Goal: Navigation & Orientation: Find specific page/section

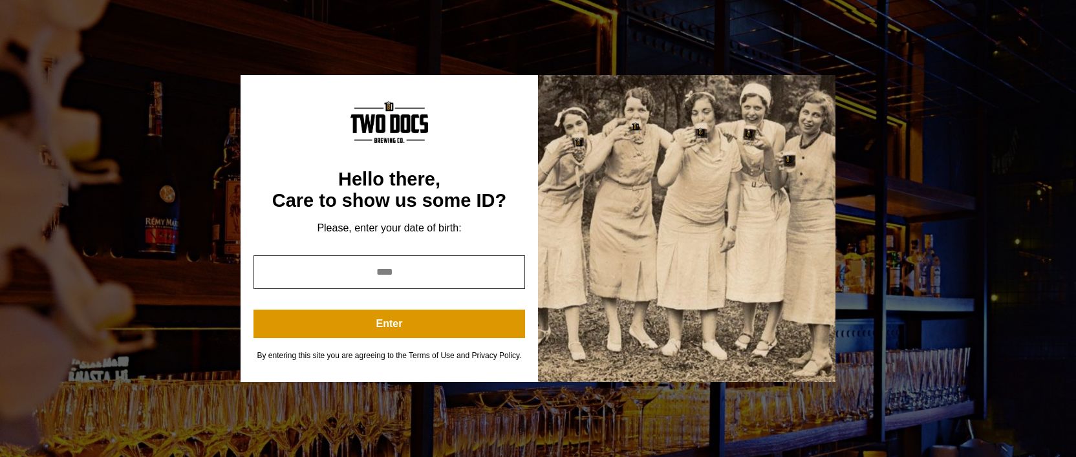
click at [416, 281] on input "year" at bounding box center [389, 272] width 272 height 34
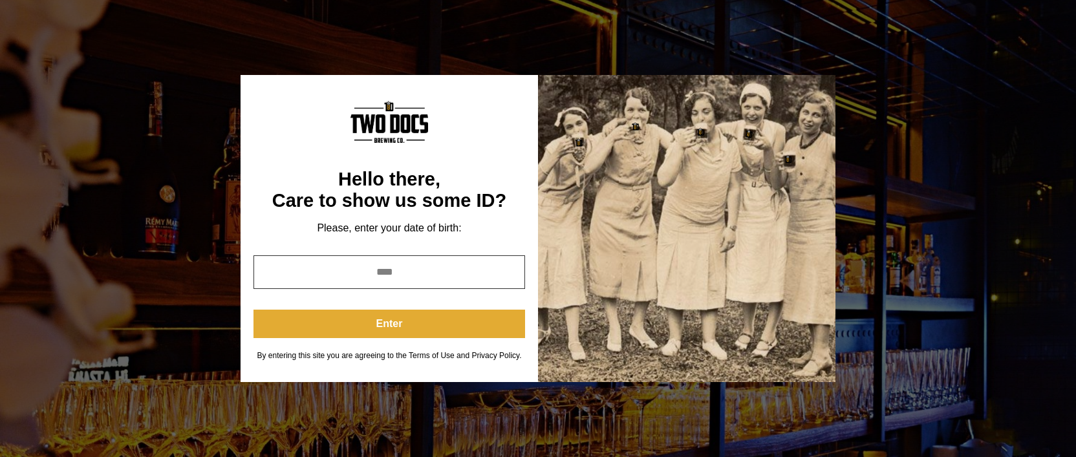
type input "****"
click at [427, 323] on button "Enter" at bounding box center [389, 324] width 272 height 28
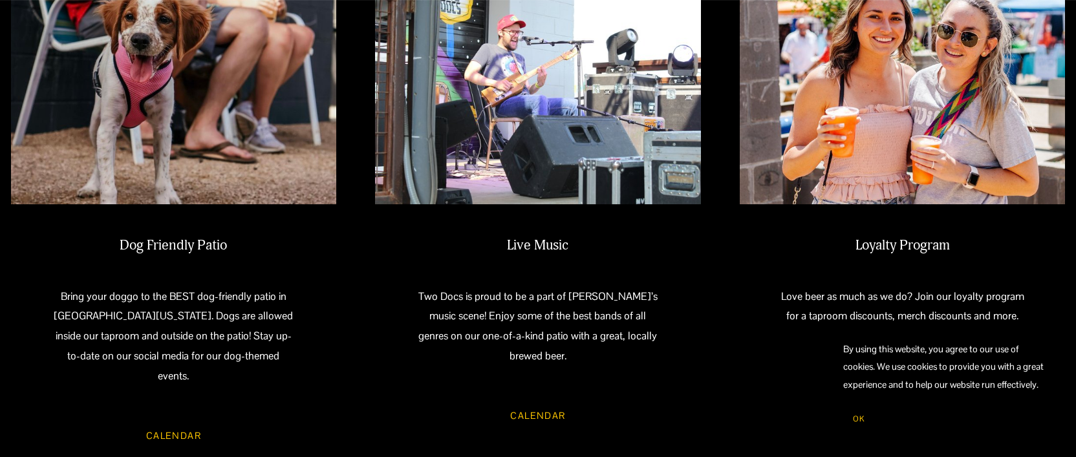
scroll to position [1131, 0]
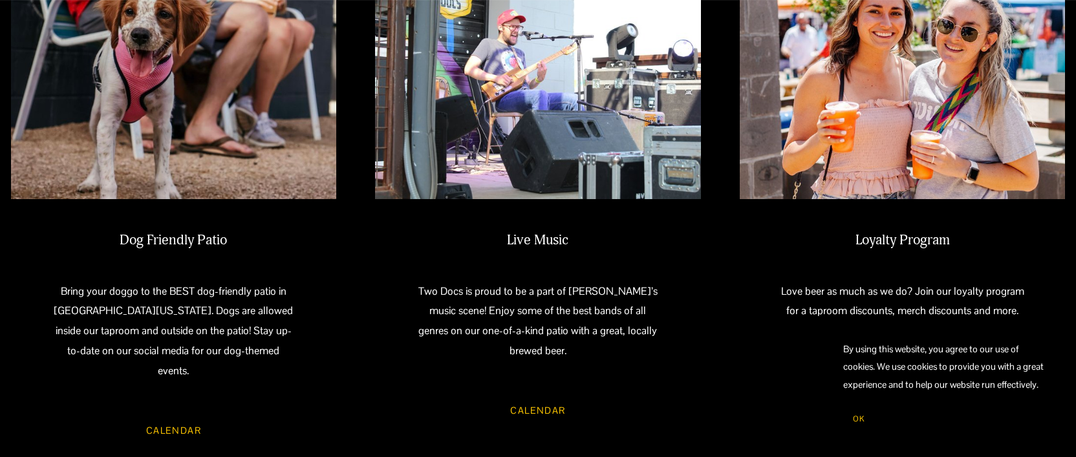
click at [543, 409] on link "Calendar" at bounding box center [537, 411] width 92 height 34
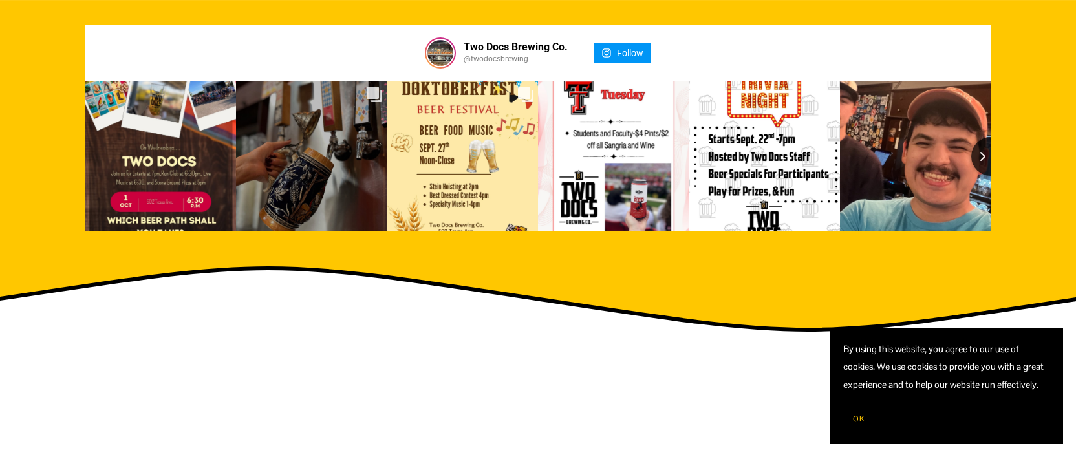
scroll to position [1672, 0]
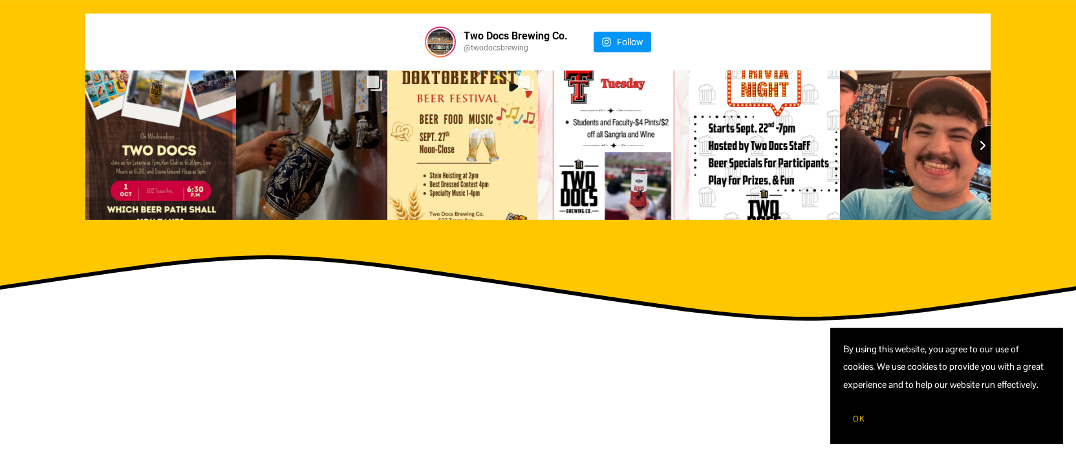
click at [986, 140] on icon "Next slide" at bounding box center [983, 145] width 8 height 10
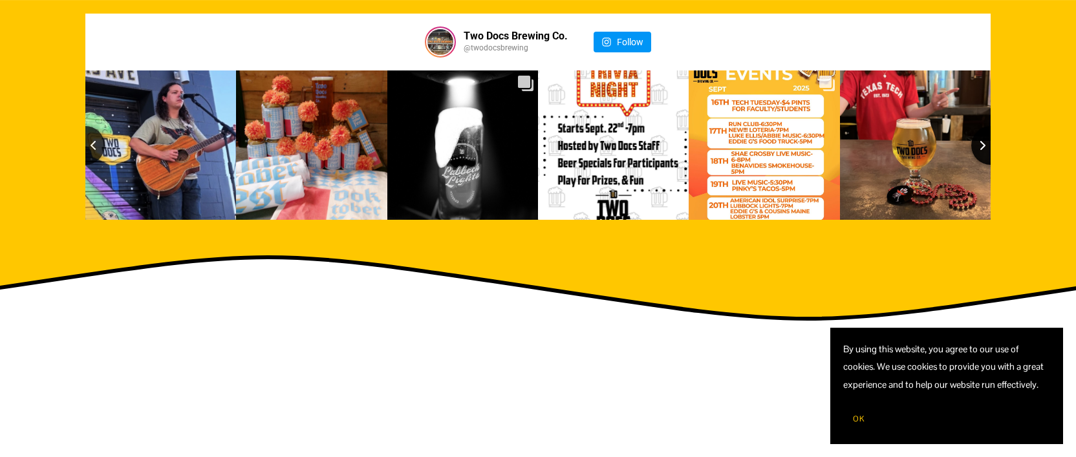
click at [983, 140] on icon "Next slide" at bounding box center [983, 145] width 8 height 10
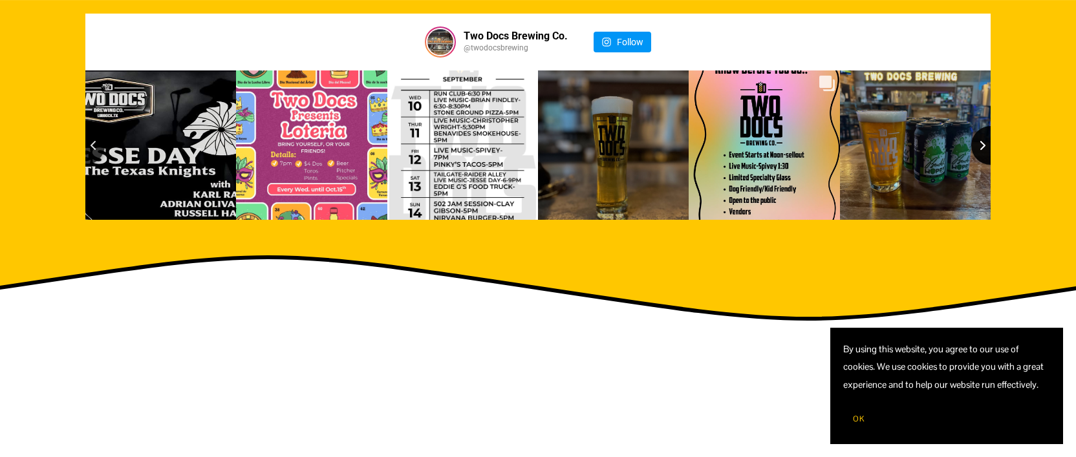
click at [983, 140] on icon "Next slide" at bounding box center [983, 145] width 8 height 10
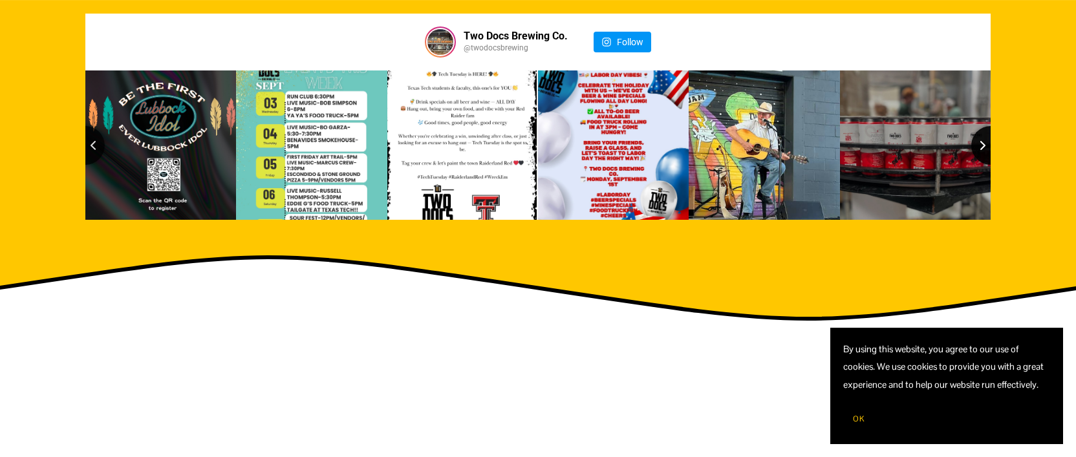
click at [983, 140] on icon "Next slide" at bounding box center [983, 145] width 8 height 10
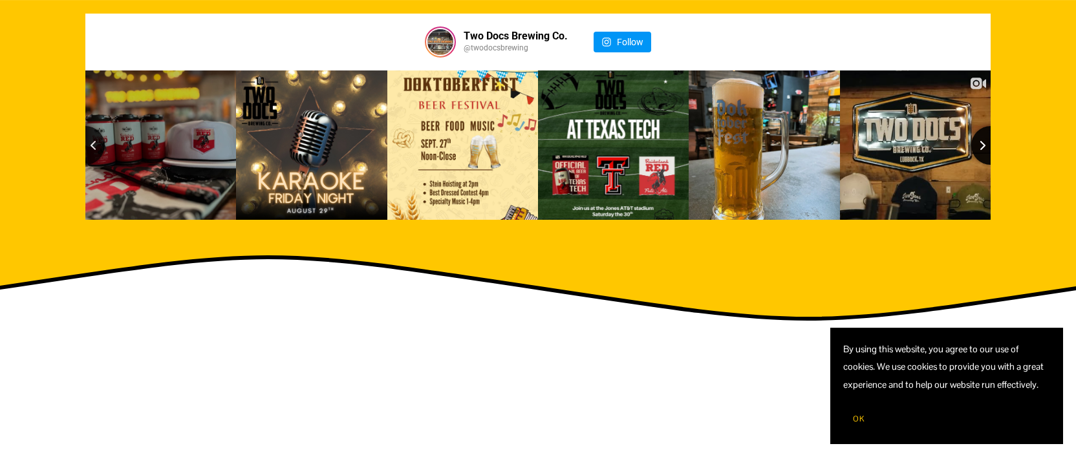
click at [983, 140] on icon "Next slide" at bounding box center [983, 145] width 8 height 10
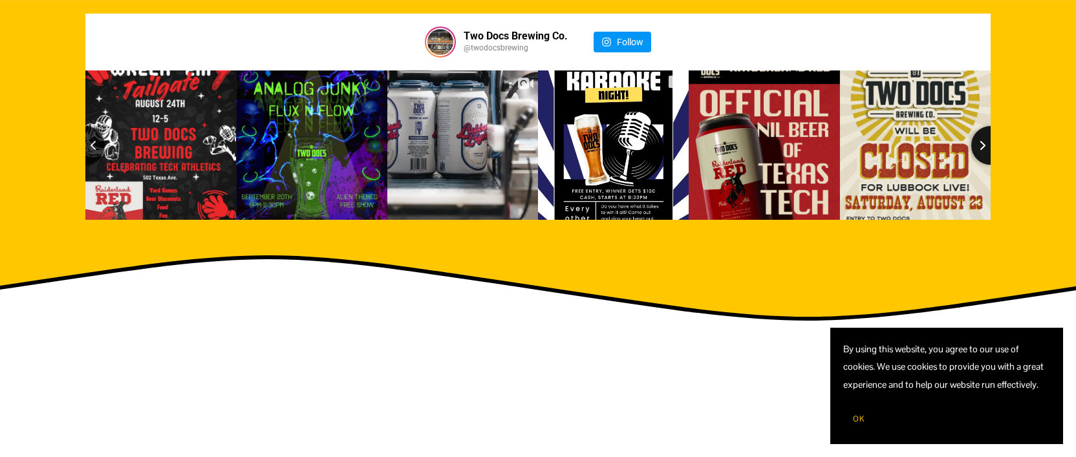
click at [983, 140] on icon "Next slide" at bounding box center [983, 145] width 8 height 10
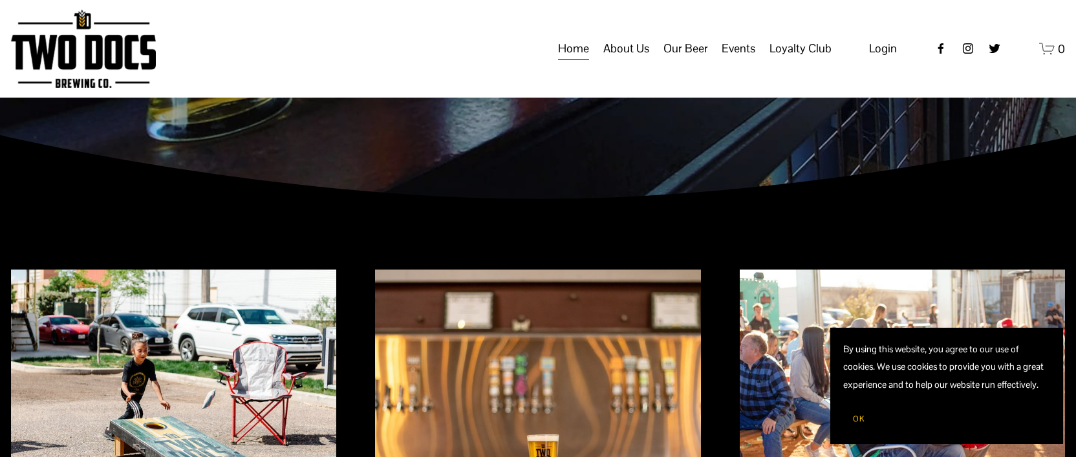
scroll to position [0, 0]
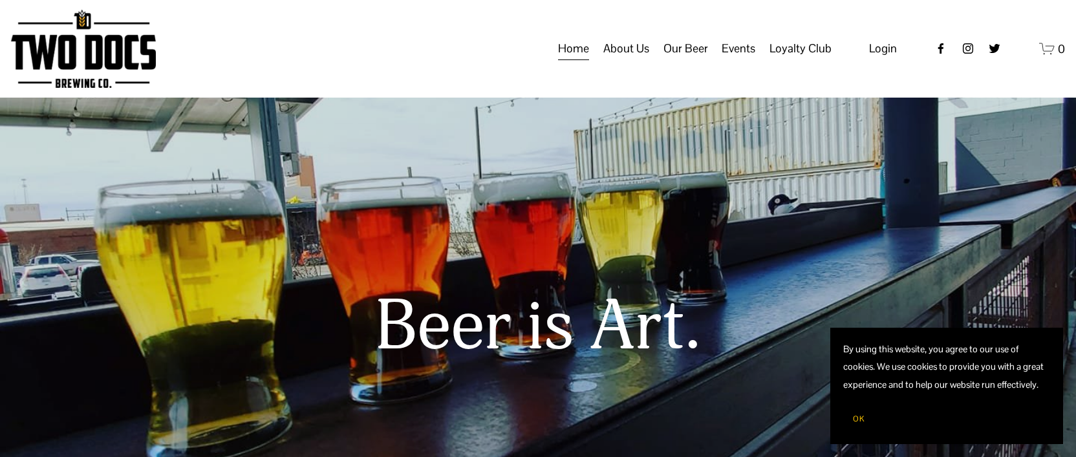
click at [0, 0] on span "Calendar" at bounding box center [0, 0] width 0 height 0
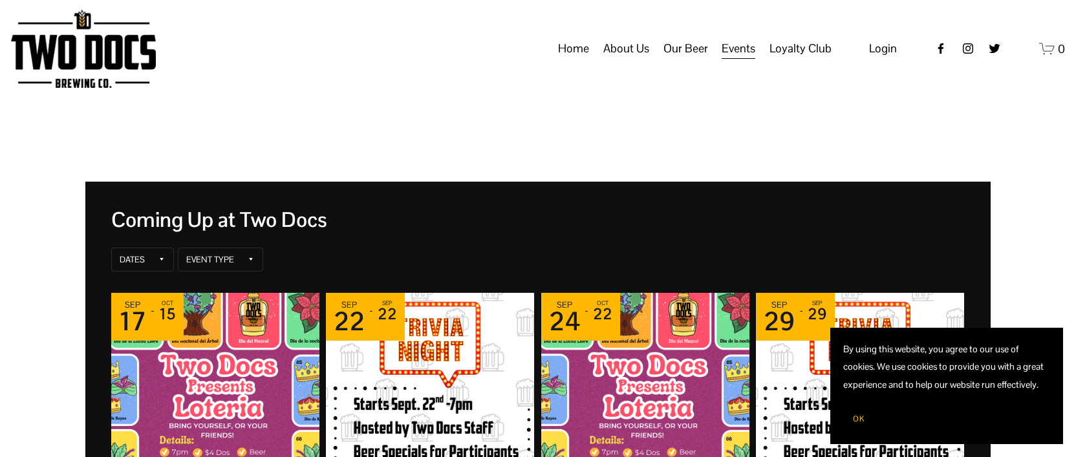
click at [856, 420] on span "OK" at bounding box center [859, 419] width 12 height 10
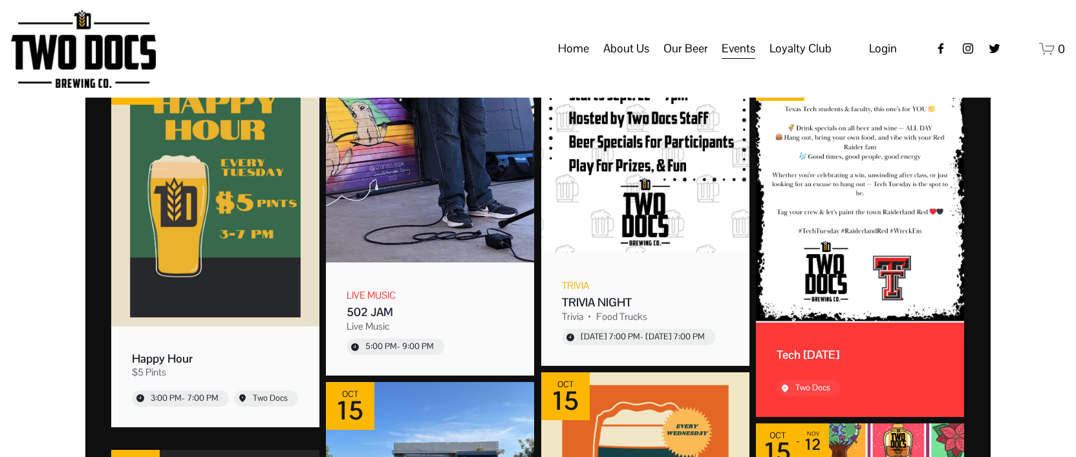
scroll to position [1743, 0]
